Goal: Transaction & Acquisition: Obtain resource

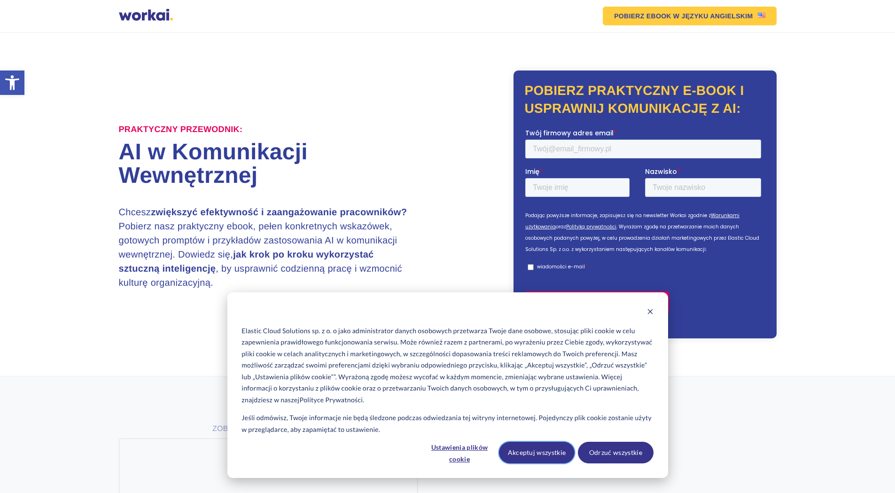
click at [524, 449] on button "Akceptuj wszystkie" at bounding box center [537, 452] width 76 height 22
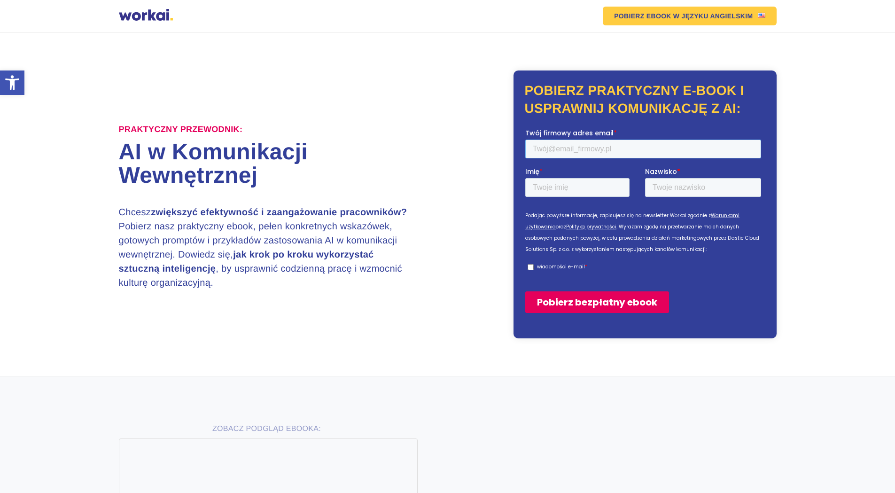
click at [580, 151] on input "Twój firmowy adres email *" at bounding box center [643, 148] width 236 height 19
type input "pawel501641362@gmail.com"
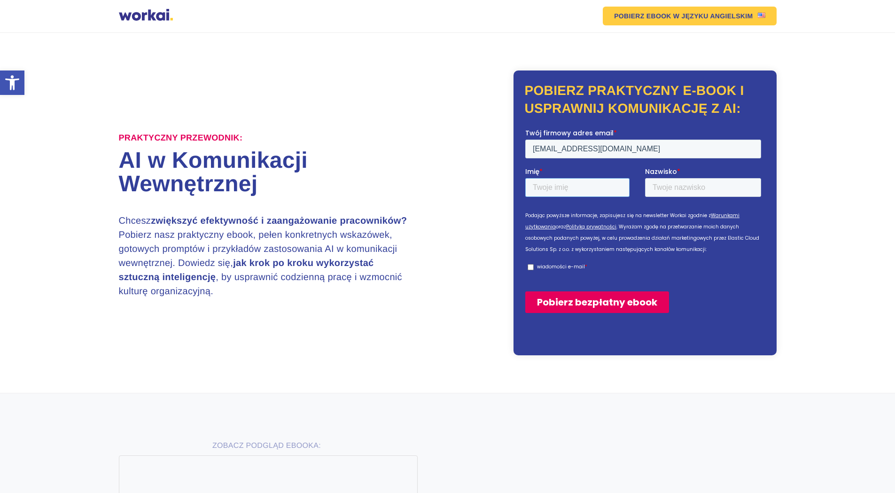
click at [568, 188] on div "Imię *" at bounding box center [585, 181] width 120 height 30
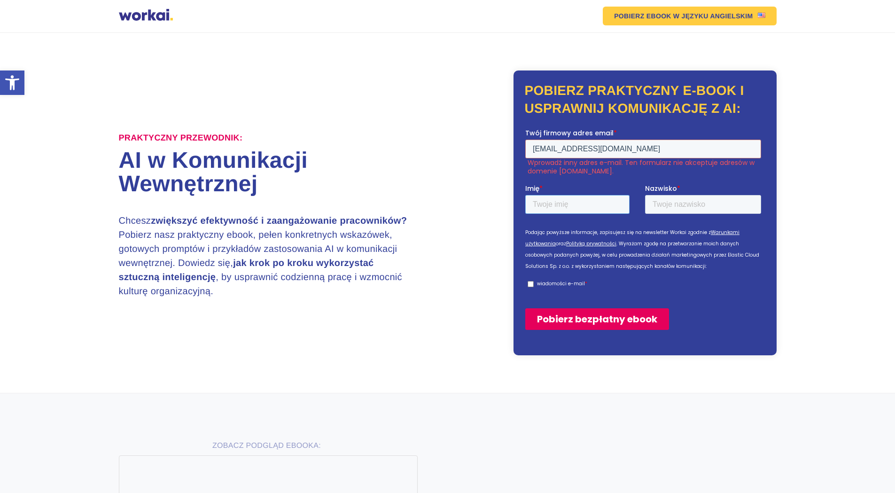
type input "Pawel"
click at [669, 199] on input "Nazwisko *" at bounding box center [702, 203] width 116 height 19
type input "zawilski"
click at [547, 285] on p "wiadomości e-mail" at bounding box center [560, 282] width 48 height 7
click at [533, 285] on input "wiadomości e-mail *" at bounding box center [530, 283] width 6 height 6
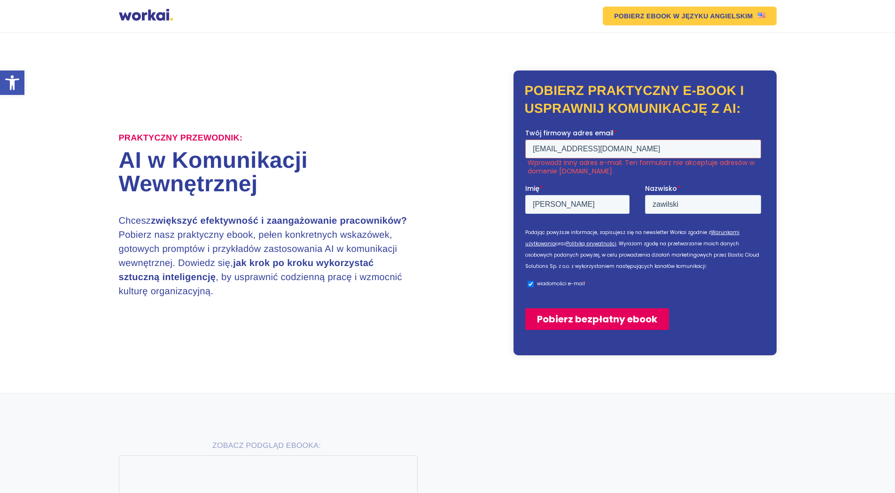
checkbox input "true"
click at [573, 317] on input "Pobierz bezpłatny ebook" at bounding box center [597, 319] width 144 height 22
click at [560, 319] on input "Pobierz bezpłatny ebook" at bounding box center [597, 319] width 144 height 22
click at [564, 316] on input "Pobierz bezpłatny ebook" at bounding box center [597, 319] width 144 height 22
click at [565, 315] on input "Pobierz bezpłatny ebook" at bounding box center [597, 319] width 144 height 22
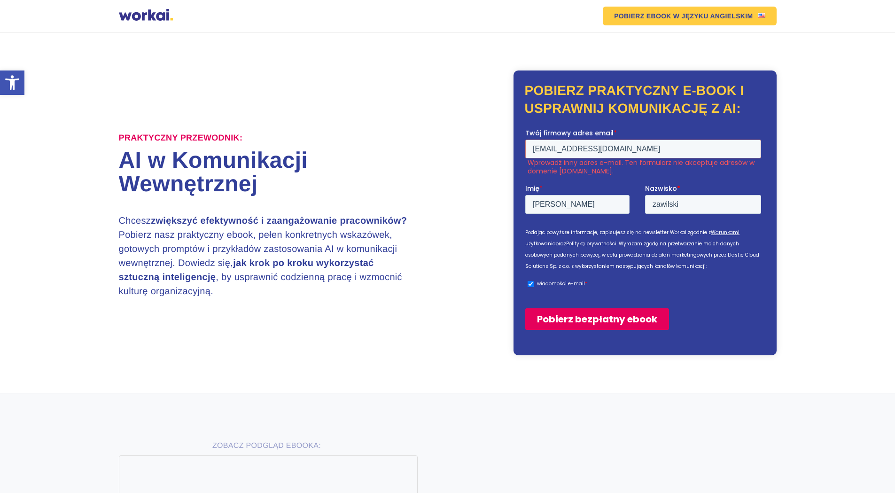
click at [565, 315] on input "Pobierz bezpłatny ebook" at bounding box center [597, 319] width 144 height 22
click at [413, 355] on div "Praktyczny przewodnik: AI w Komunikacji Wewnętrznej Chcesz zwiększyć efektywnoś…" at bounding box center [447, 212] width 657 height 285
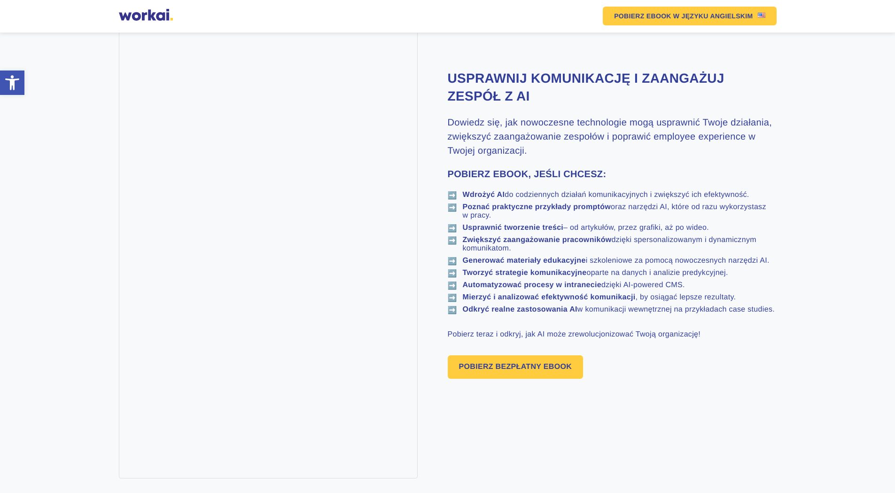
scroll to position [470, 0]
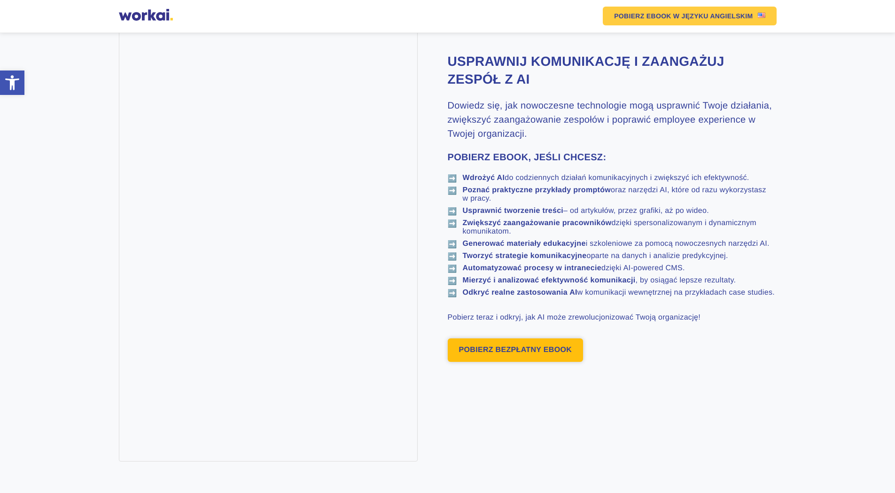
click at [534, 362] on link "POBIERZ BEZPŁATNY EBOOK" at bounding box center [516, 349] width 136 height 23
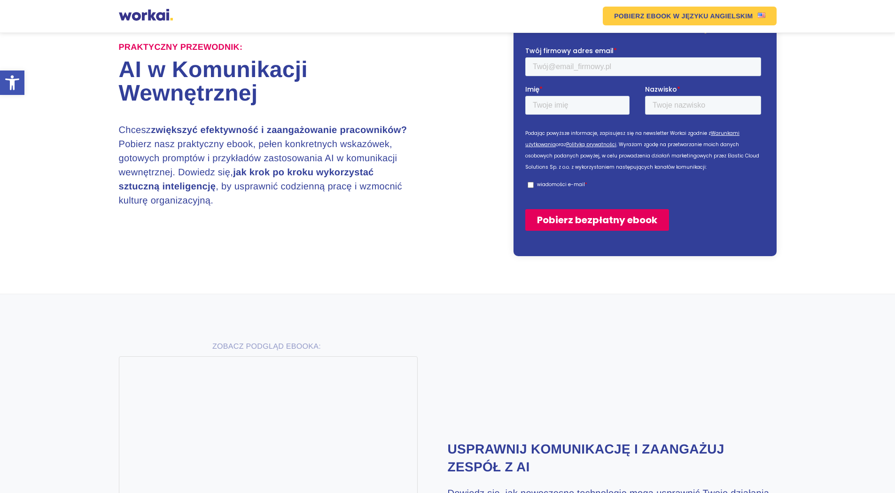
scroll to position [82, 0]
